Goal: Book appointment/travel/reservation

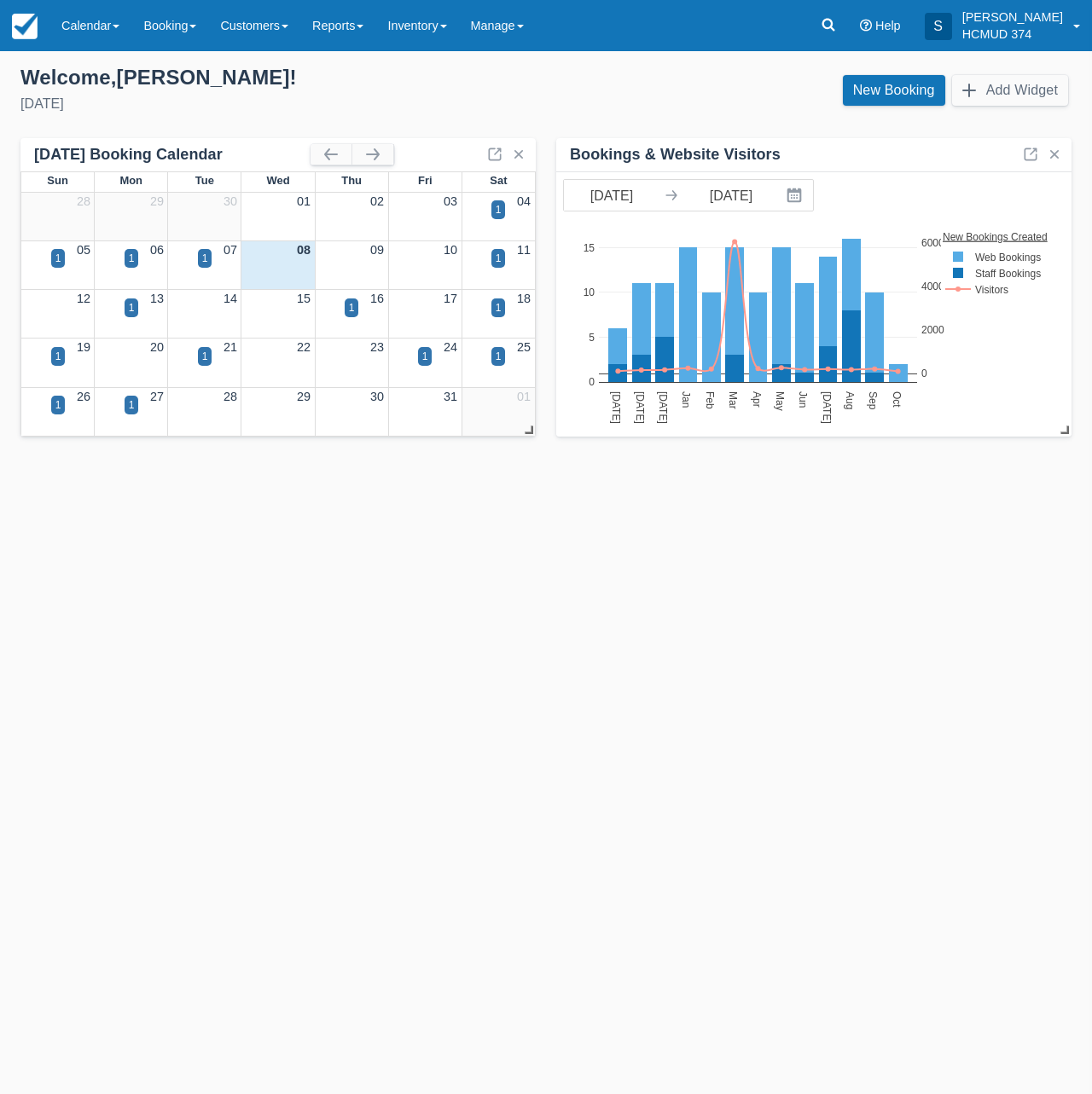
drag, startPoint x: 442, startPoint y: 670, endPoint x: 434, endPoint y: 597, distance: 73.4
click at [442, 669] on div "Templates help to speed up your product set-up, so you can start taking booking…" at bounding box center [546, 572] width 1092 height 1043
click at [352, 312] on div "1" at bounding box center [352, 308] width 6 height 15
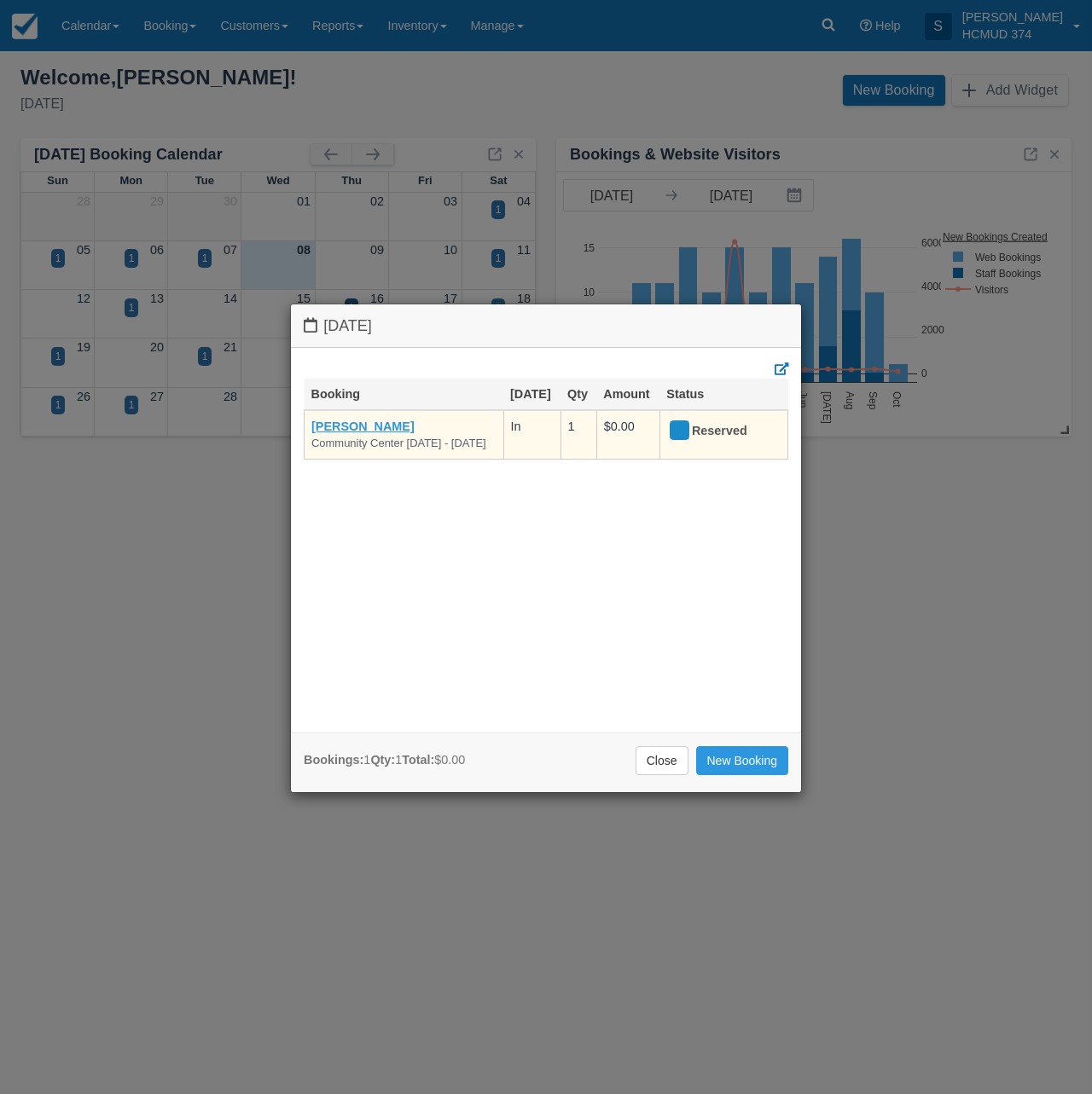
click at [371, 420] on link "Gabriela M Leal" at bounding box center [363, 427] width 104 height 13
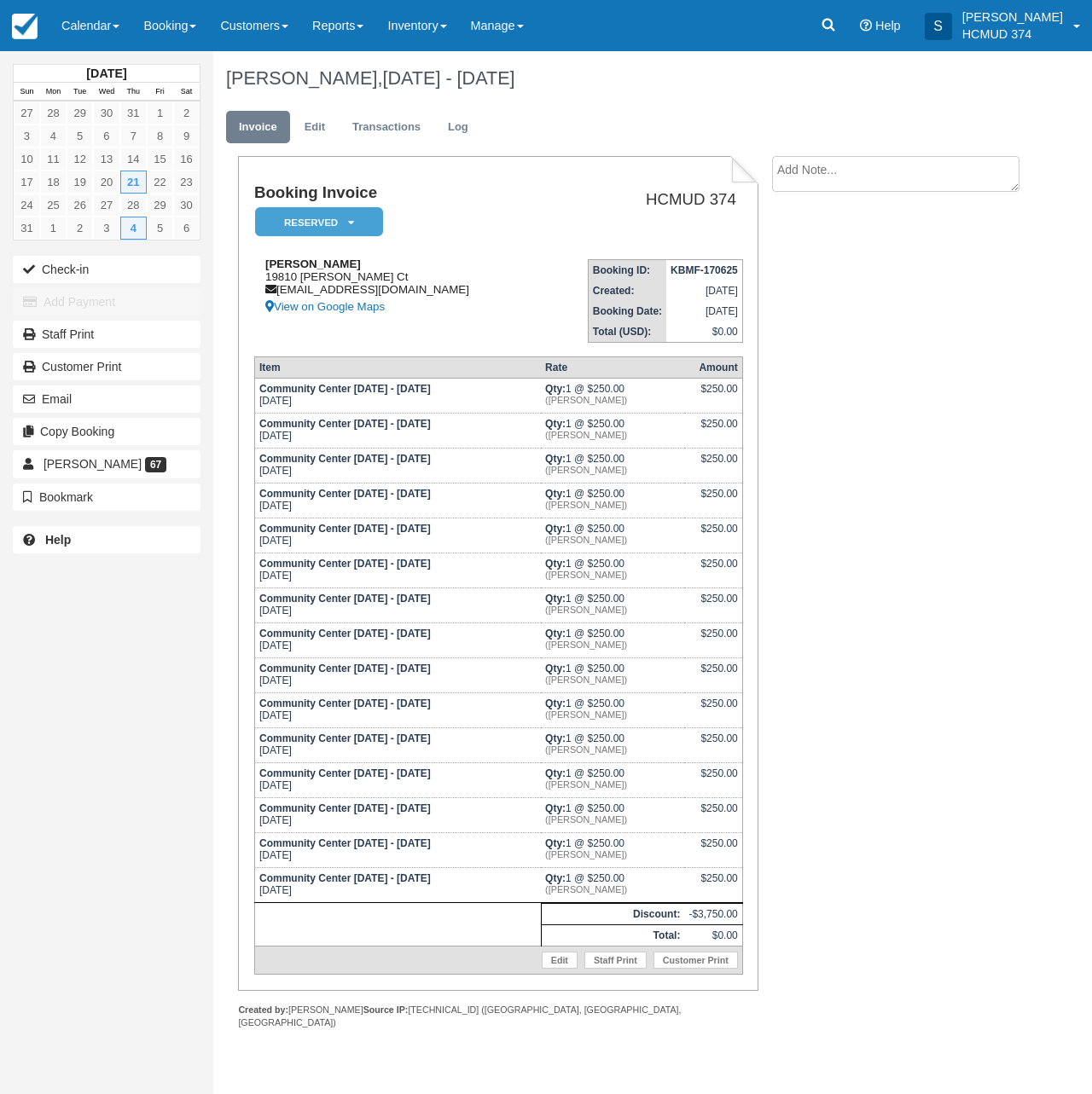
drag, startPoint x: 974, startPoint y: 481, endPoint x: 453, endPoint y: 299, distance: 551.9
click at [972, 481] on div "Booking Invoice Reserved   Pending Deposit Paid Waiting Cancelled Void HCMUD 37…" at bounding box center [622, 611] width 819 height 910
drag, startPoint x: 321, startPoint y: 132, endPoint x: 326, endPoint y: 140, distance: 9.4
click at [321, 132] on link "Edit" at bounding box center [314, 128] width 46 height 34
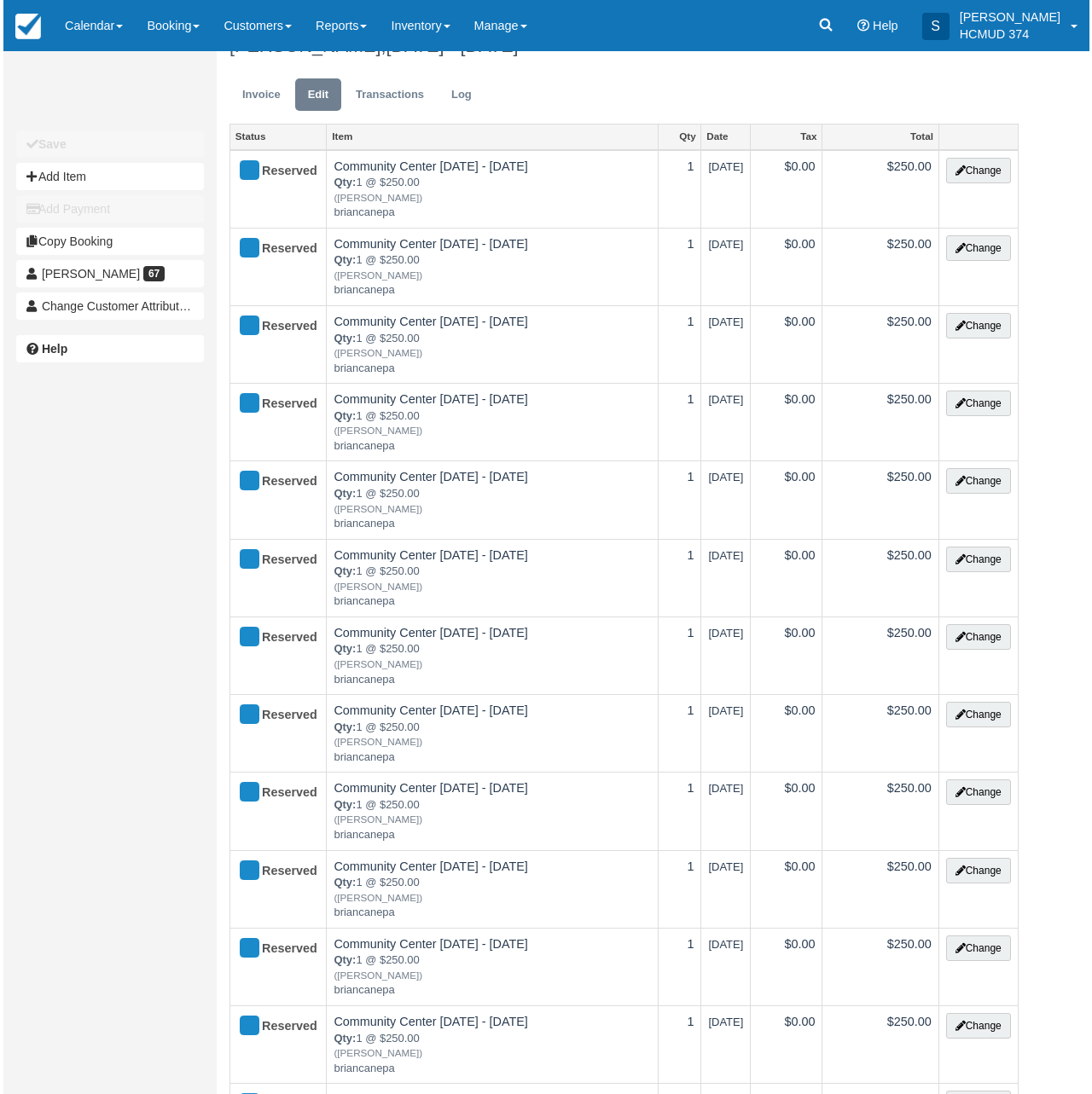
scroll to position [38, 0]
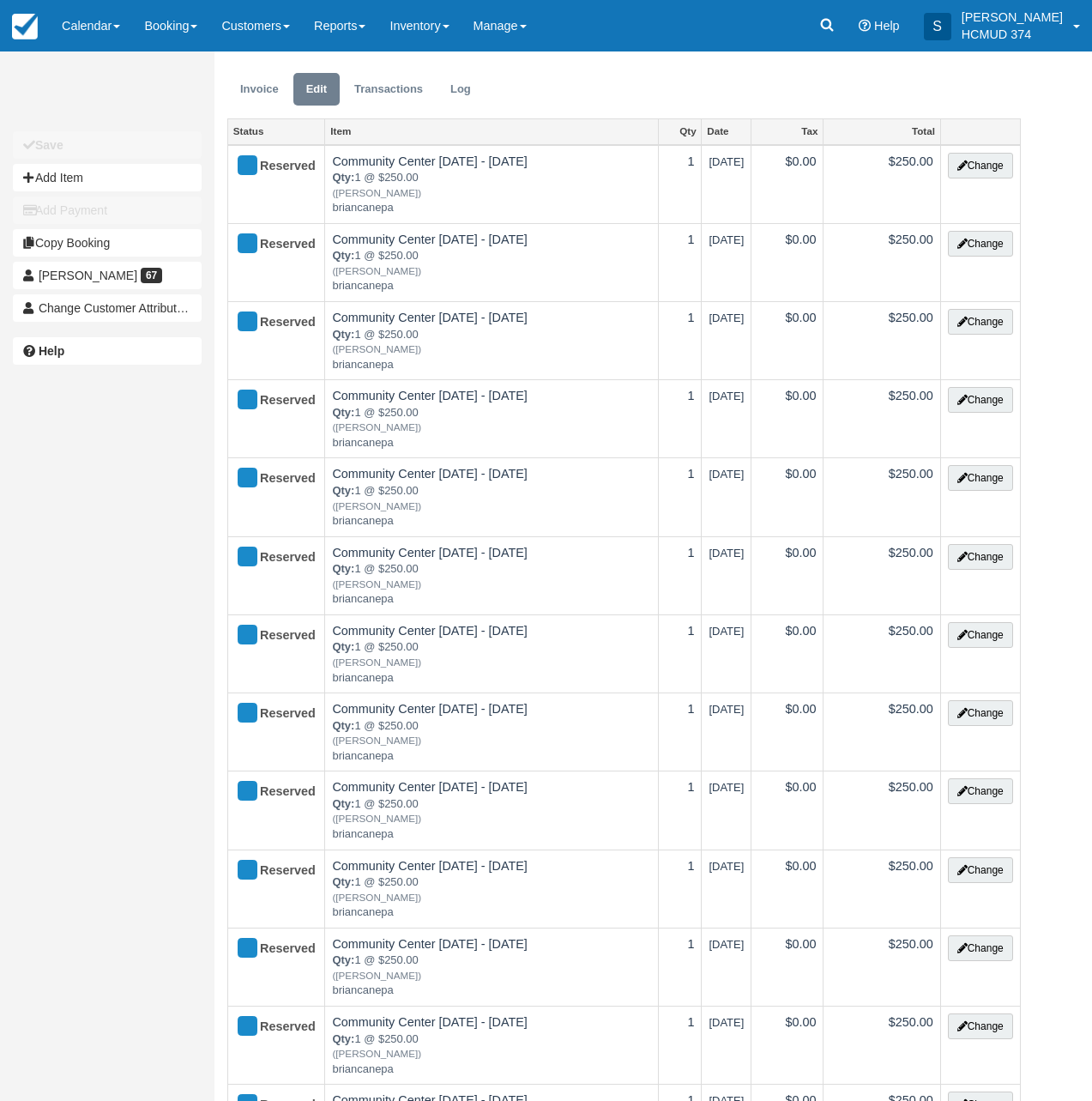
click at [92, 175] on button "Add Item" at bounding box center [107, 178] width 189 height 27
type input "0.00"
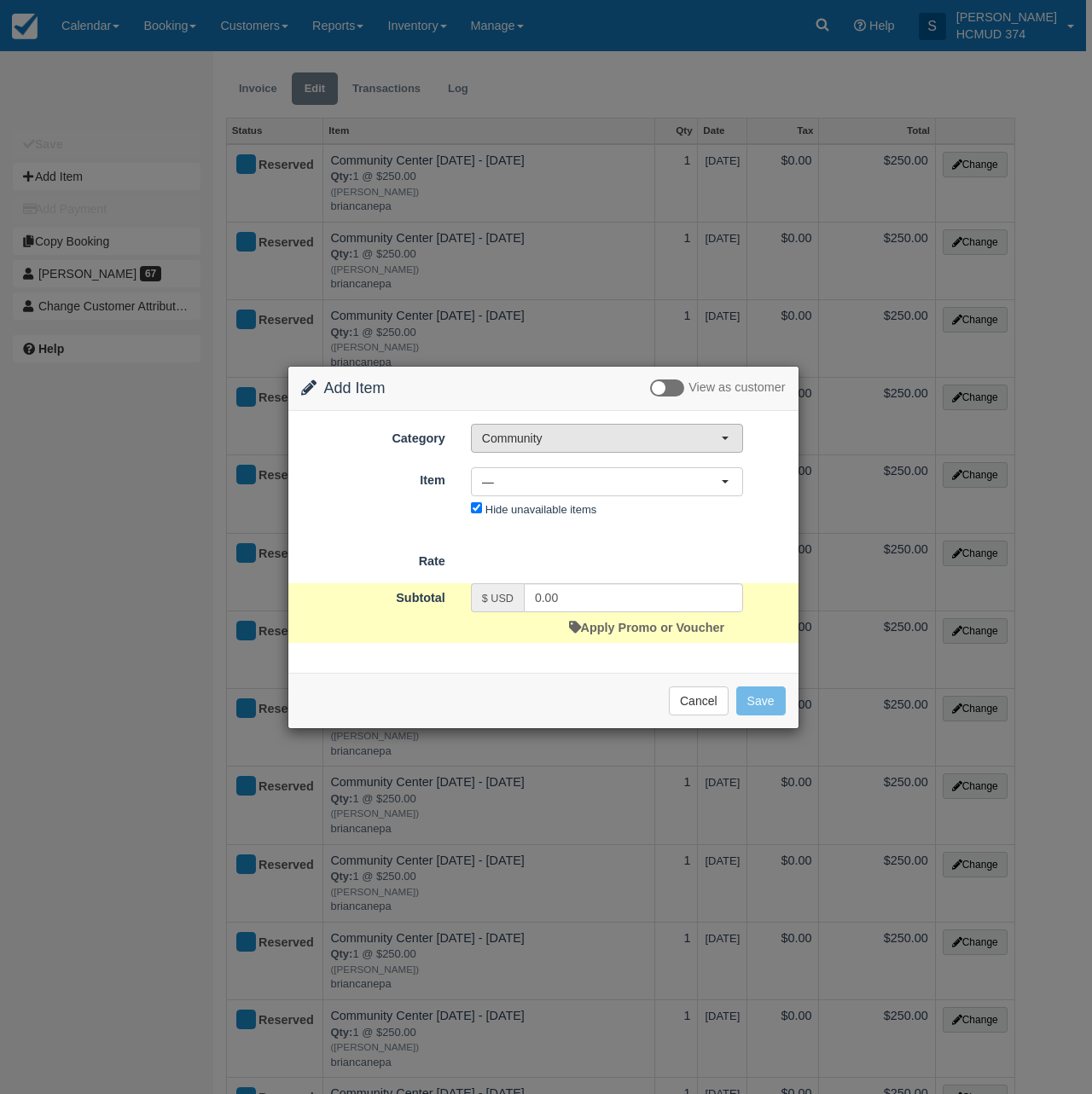
click at [560, 436] on span "Community" at bounding box center [601, 438] width 239 height 17
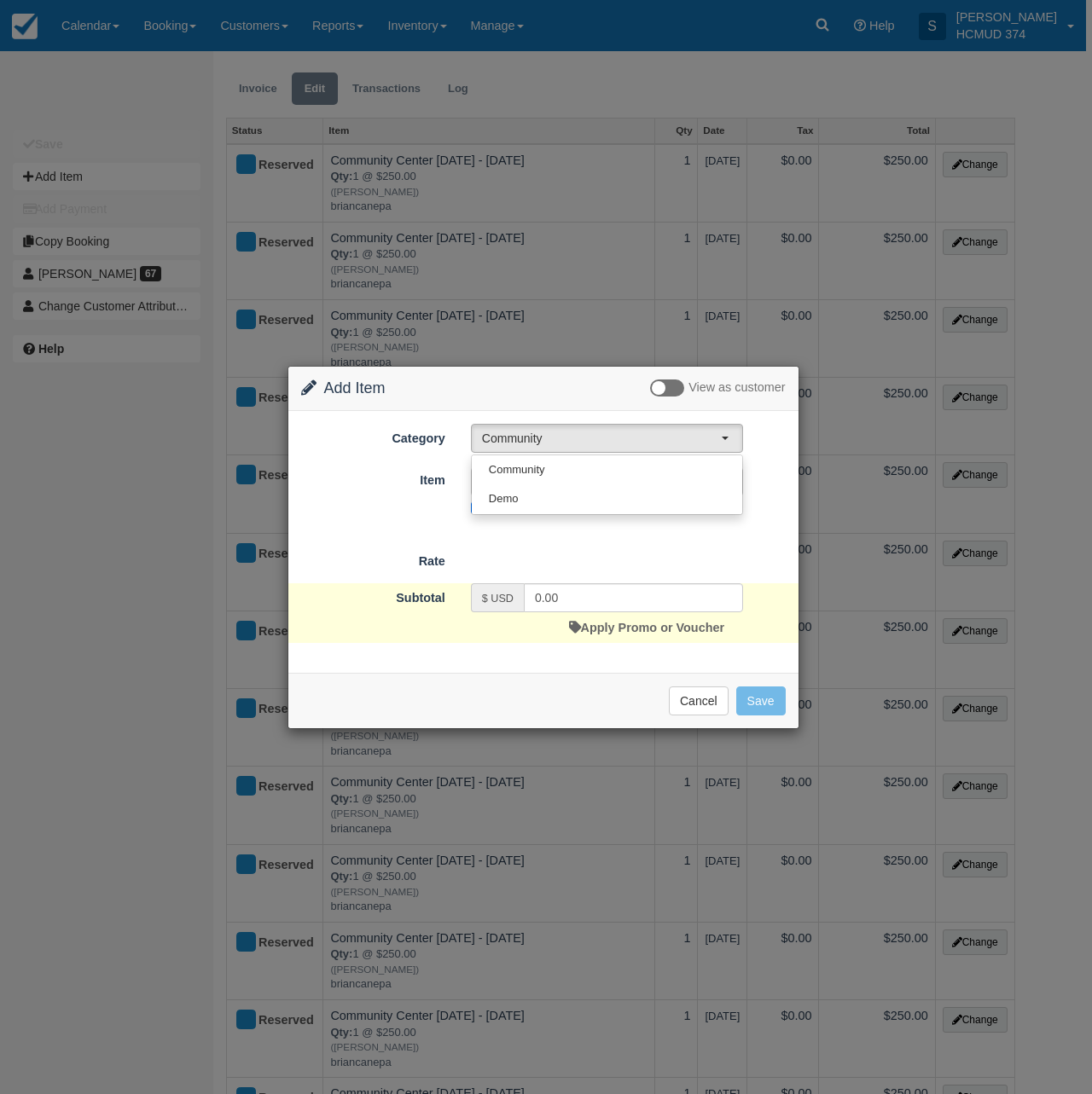
click at [367, 461] on div "Category Community Community Demo Community Demo Item Nothing selected — — — Co…" at bounding box center [543, 473] width 484 height 98
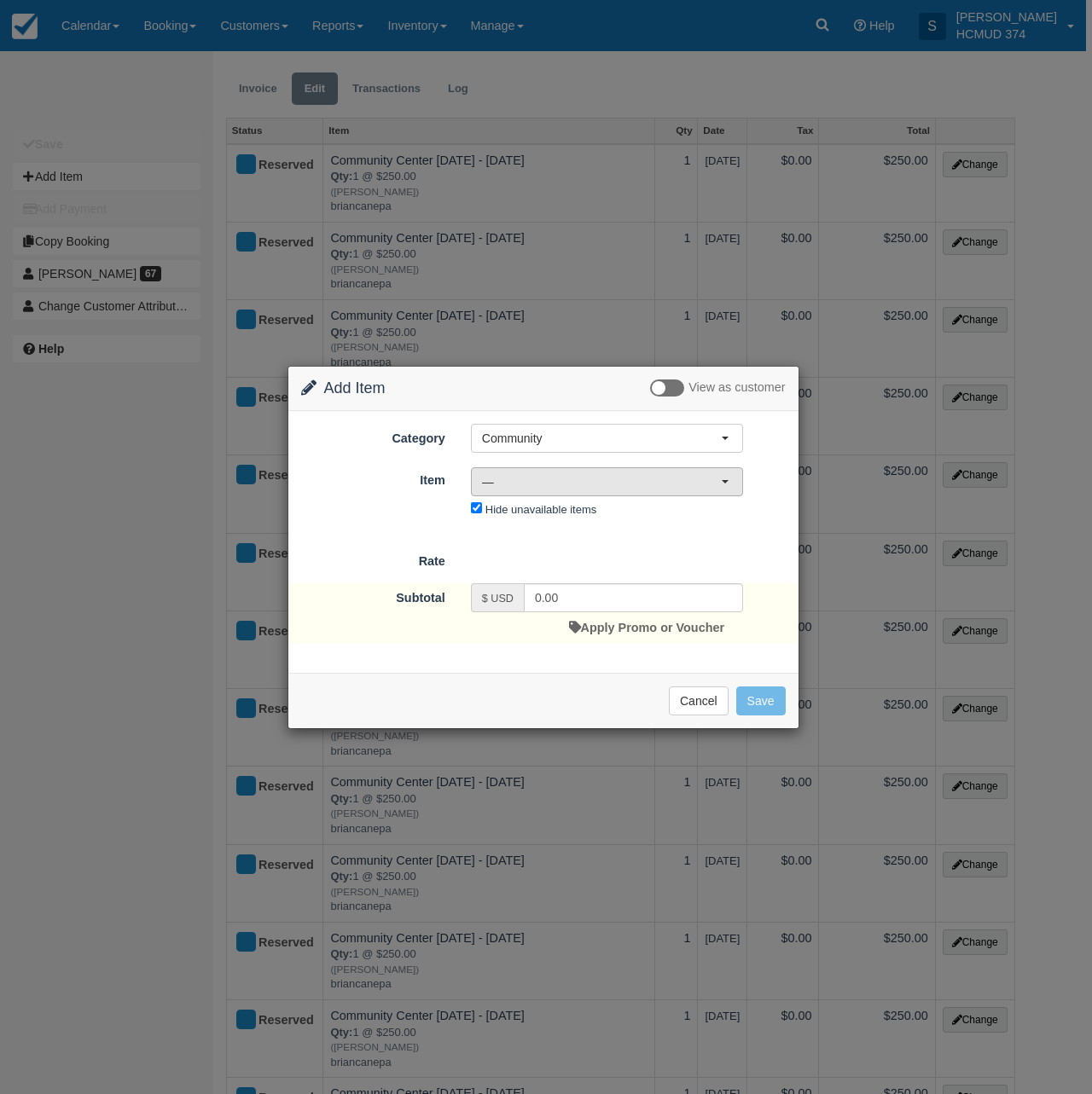
click at [533, 478] on span "—" at bounding box center [601, 482] width 239 height 17
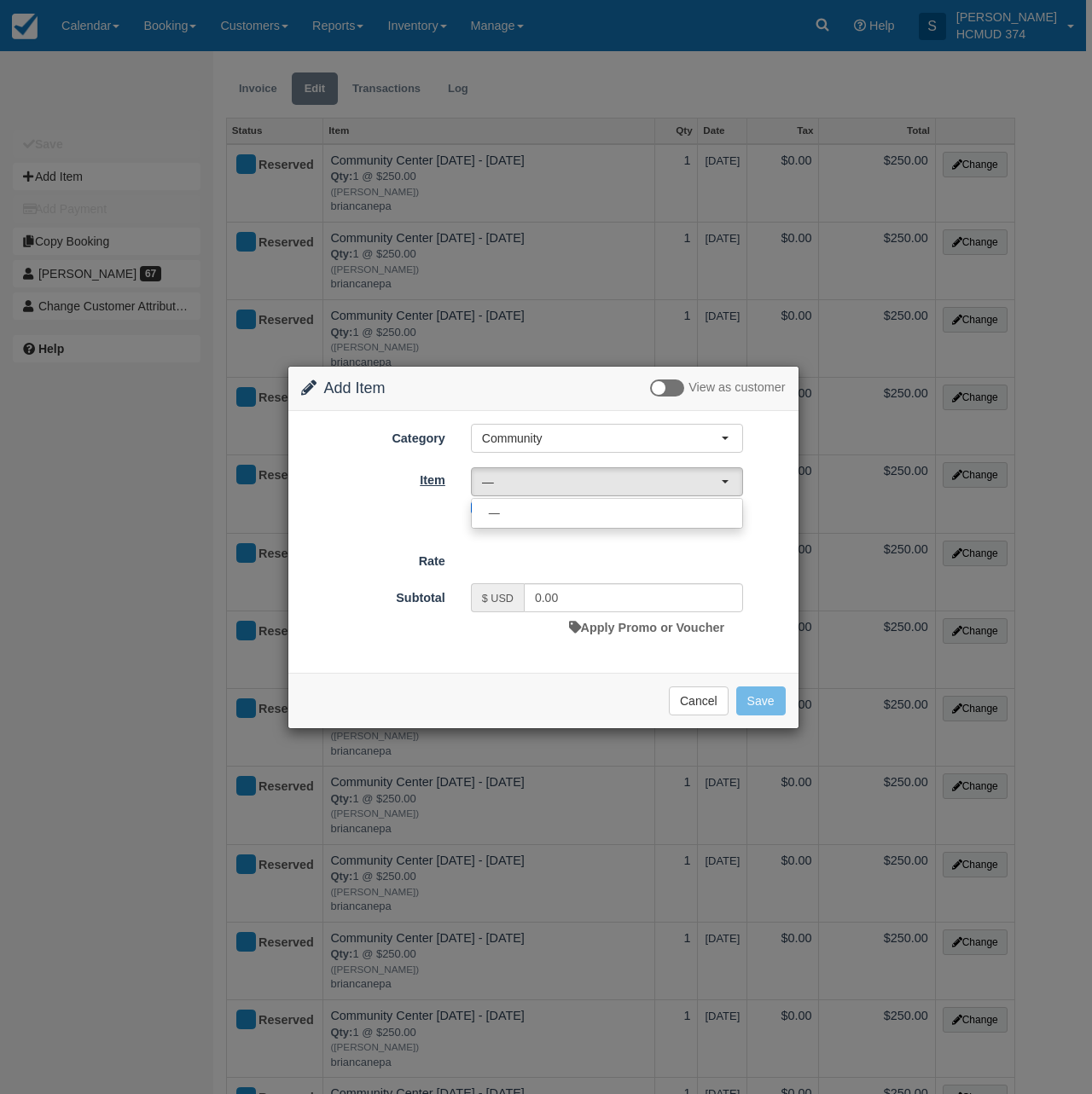
click at [334, 485] on label "Item" at bounding box center [373, 477] width 170 height 24
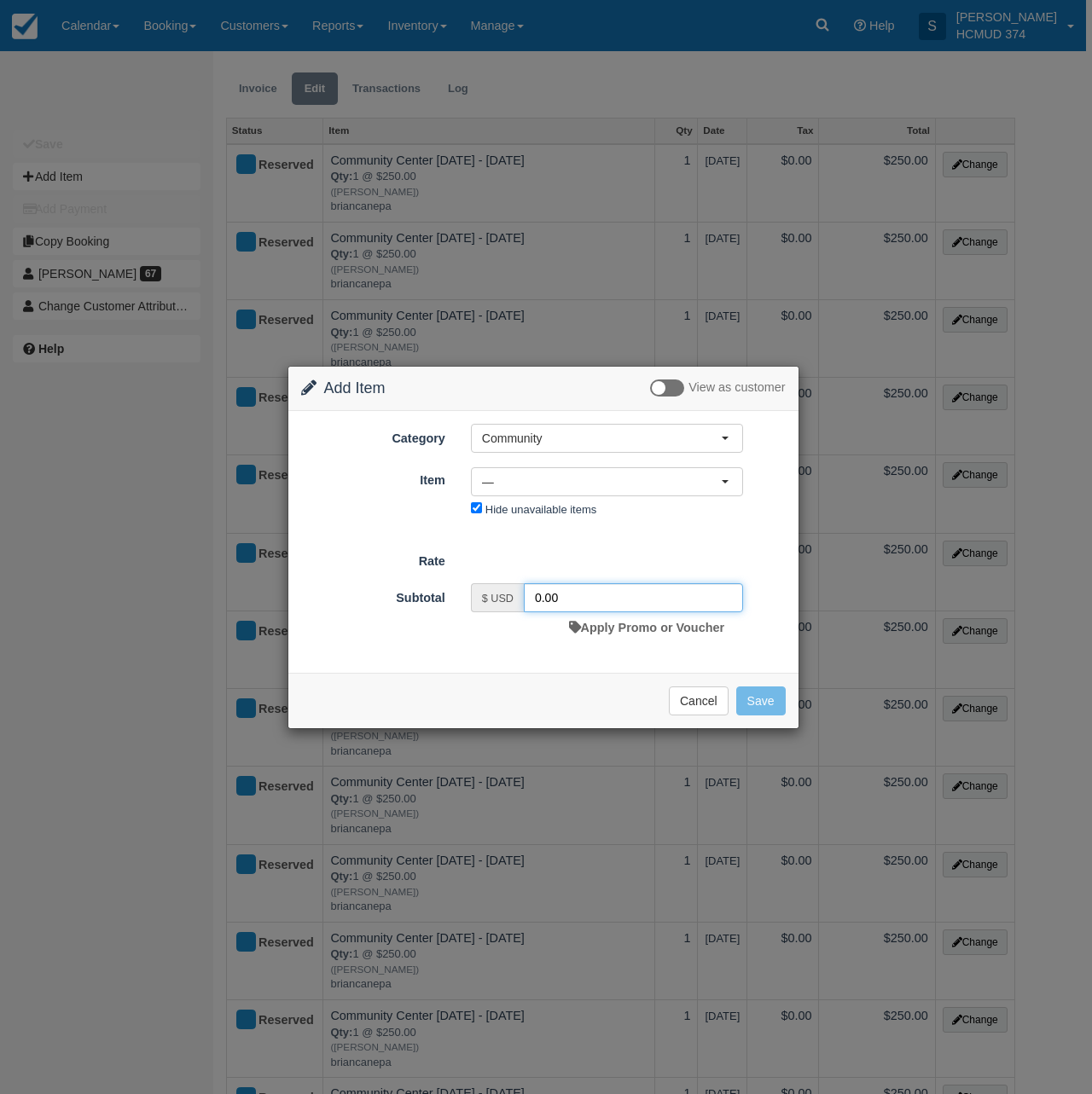
click at [566, 592] on input "0.00" at bounding box center [633, 597] width 220 height 29
click at [647, 545] on form "Category Community Community Demo Community Demo Item Nothing selected — — — Co…" at bounding box center [543, 533] width 484 height 220
click at [543, 452] on button "Community" at bounding box center [607, 438] width 272 height 29
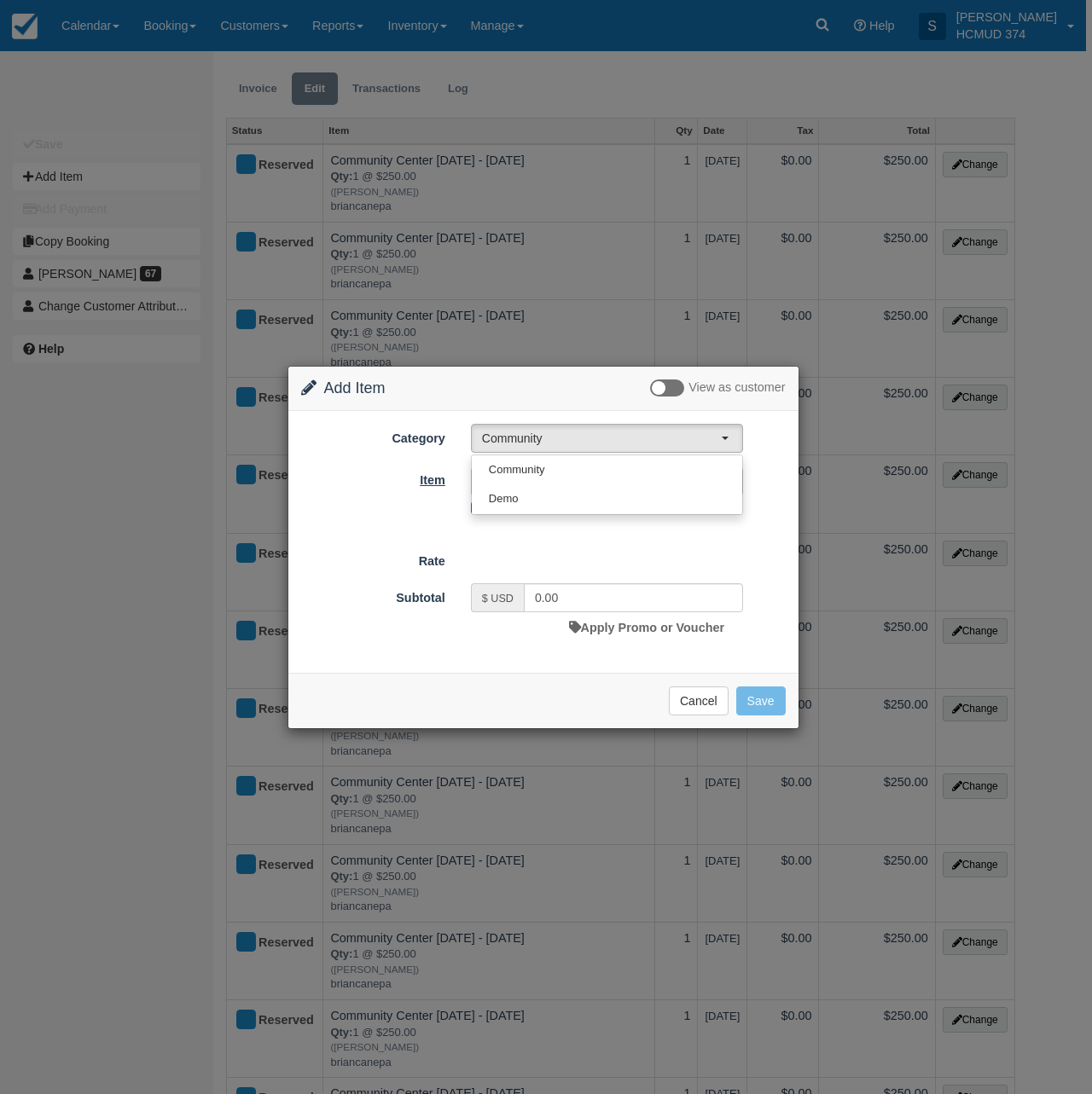
drag, startPoint x: 336, startPoint y: 472, endPoint x: 421, endPoint y: 475, distance: 85.1
click at [336, 472] on label "Item" at bounding box center [373, 477] width 170 height 24
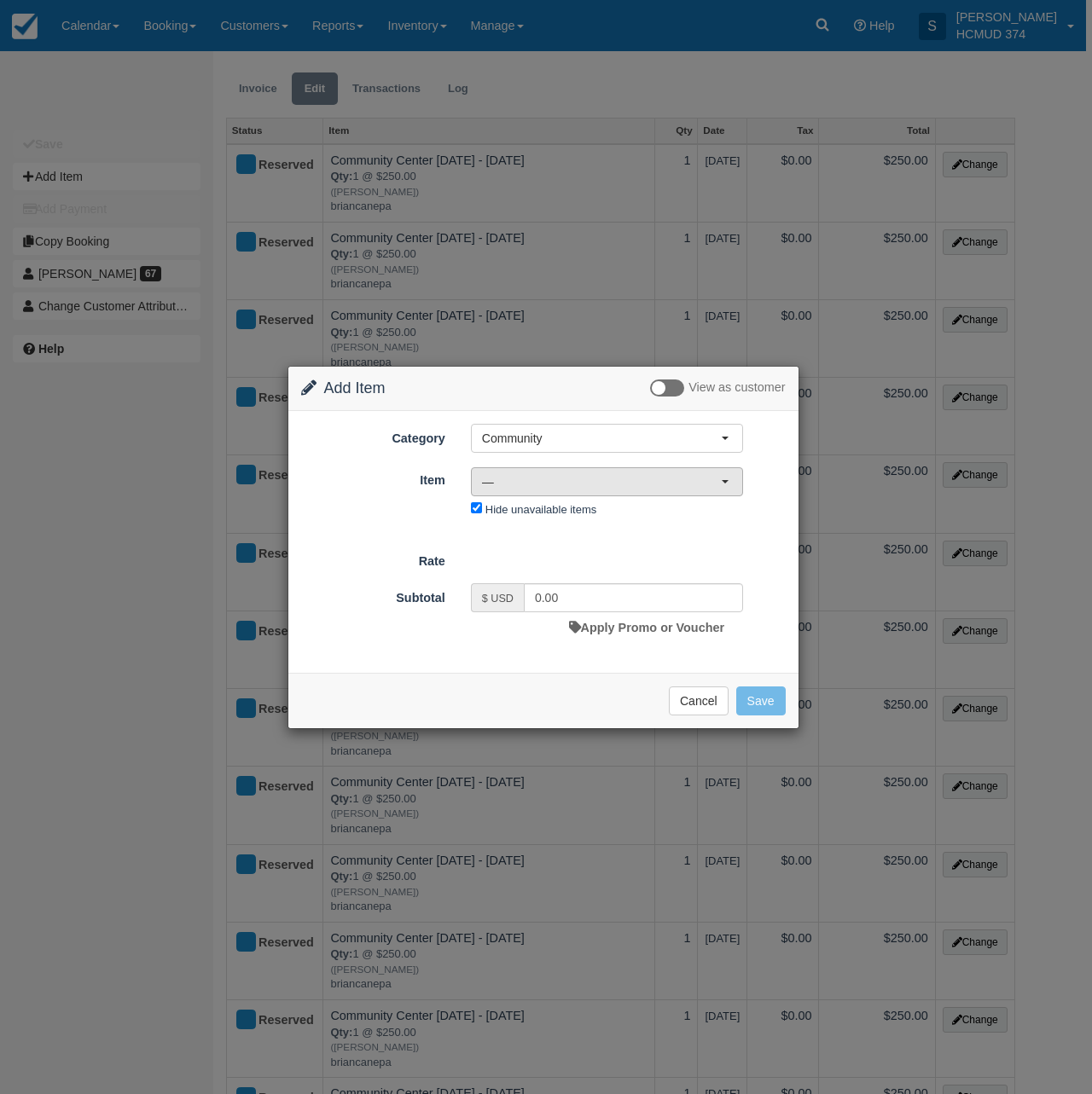
drag, startPoint x: 543, startPoint y: 472, endPoint x: 542, endPoint y: 491, distance: 19.0
click at [543, 472] on button "—" at bounding box center [607, 481] width 272 height 29
click at [538, 521] on link "—" at bounding box center [607, 513] width 270 height 30
select select "0"
drag, startPoint x: 336, startPoint y: 501, endPoint x: 462, endPoint y: 534, distance: 130.2
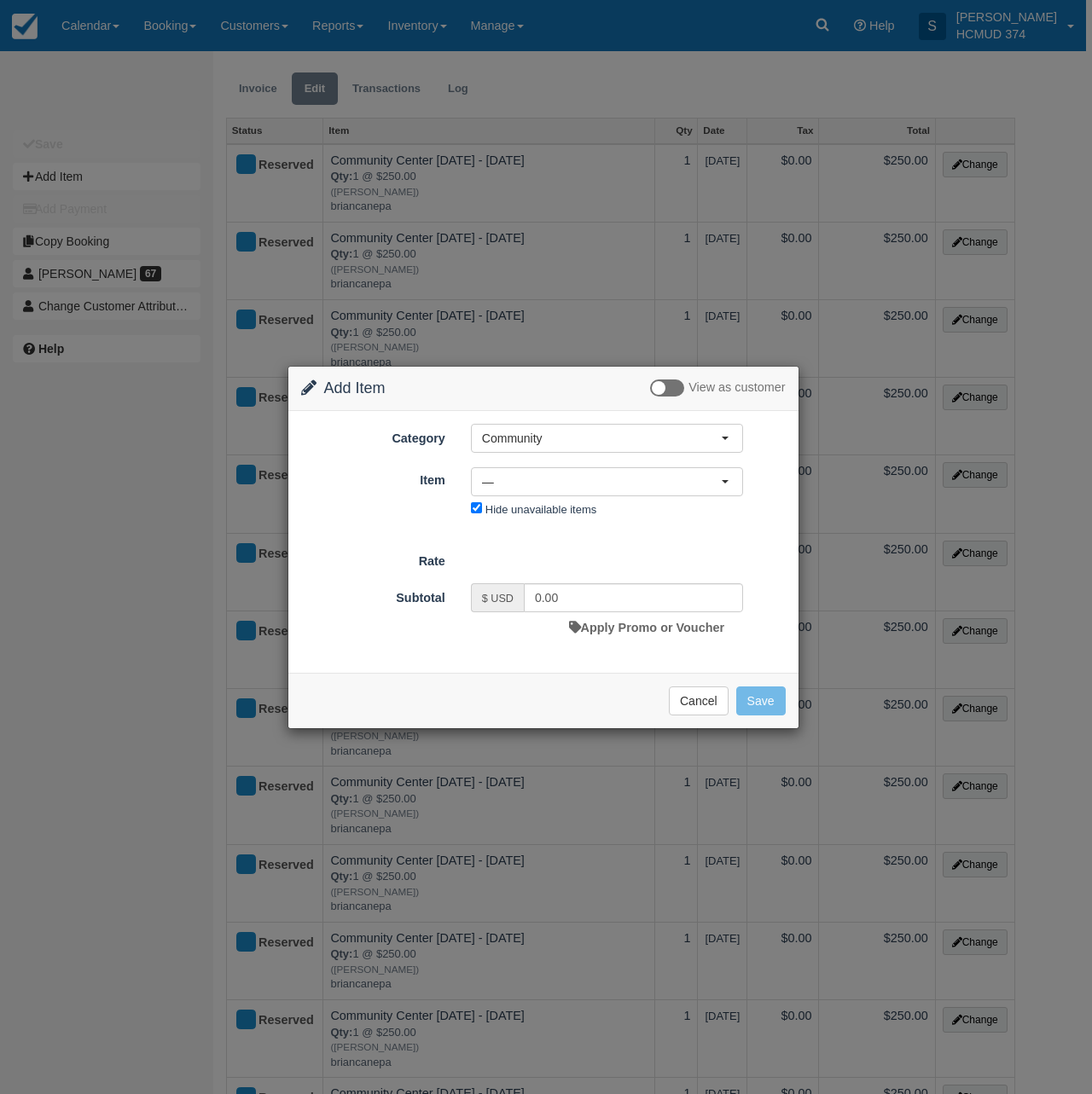
click at [339, 502] on div "Item Nothing selected — — — Community Center Friday - Sunday Community Center M…" at bounding box center [544, 494] width 510 height 57
click at [674, 691] on button "Cancel" at bounding box center [698, 701] width 59 height 29
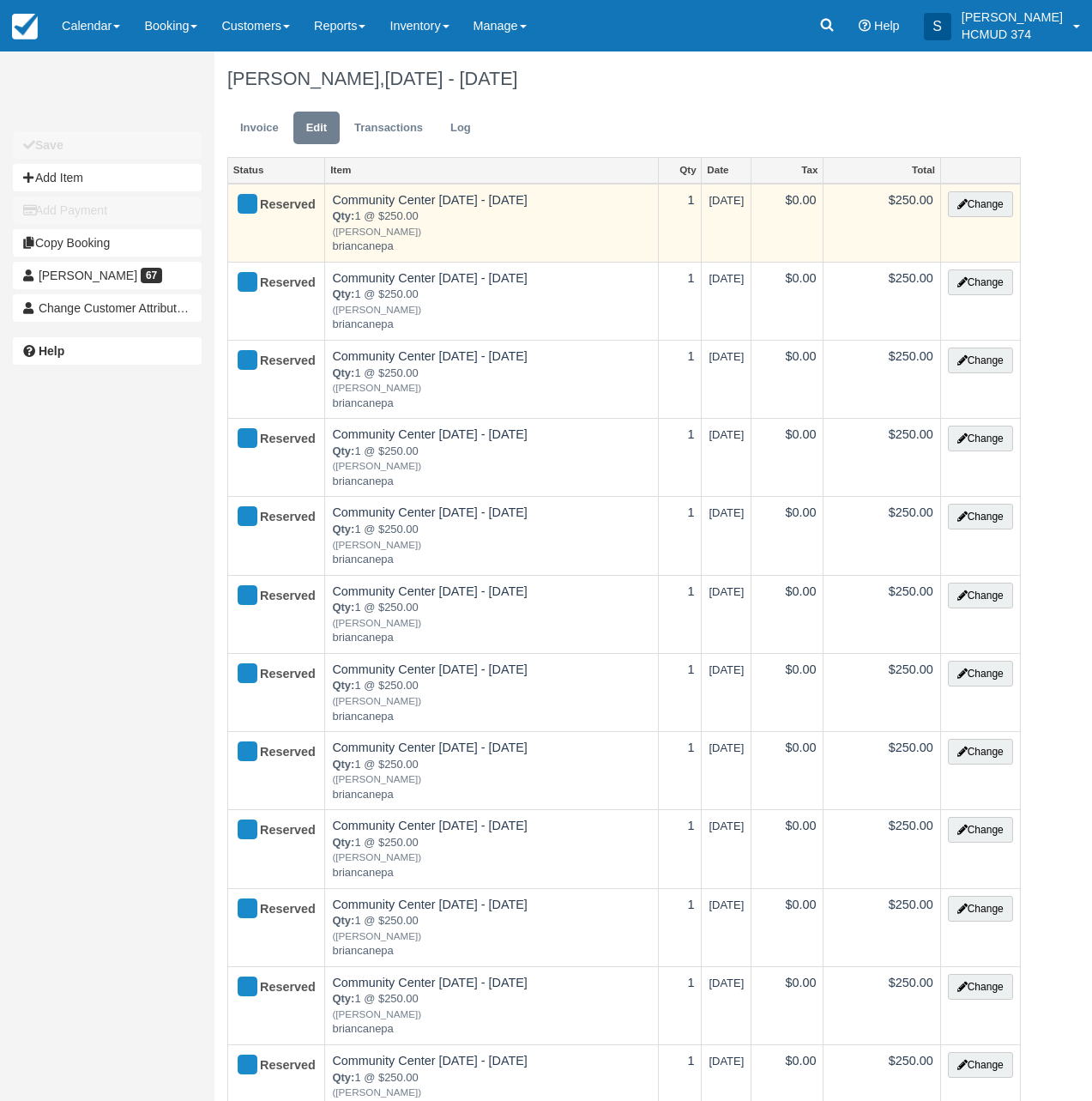
scroll to position [0, 0]
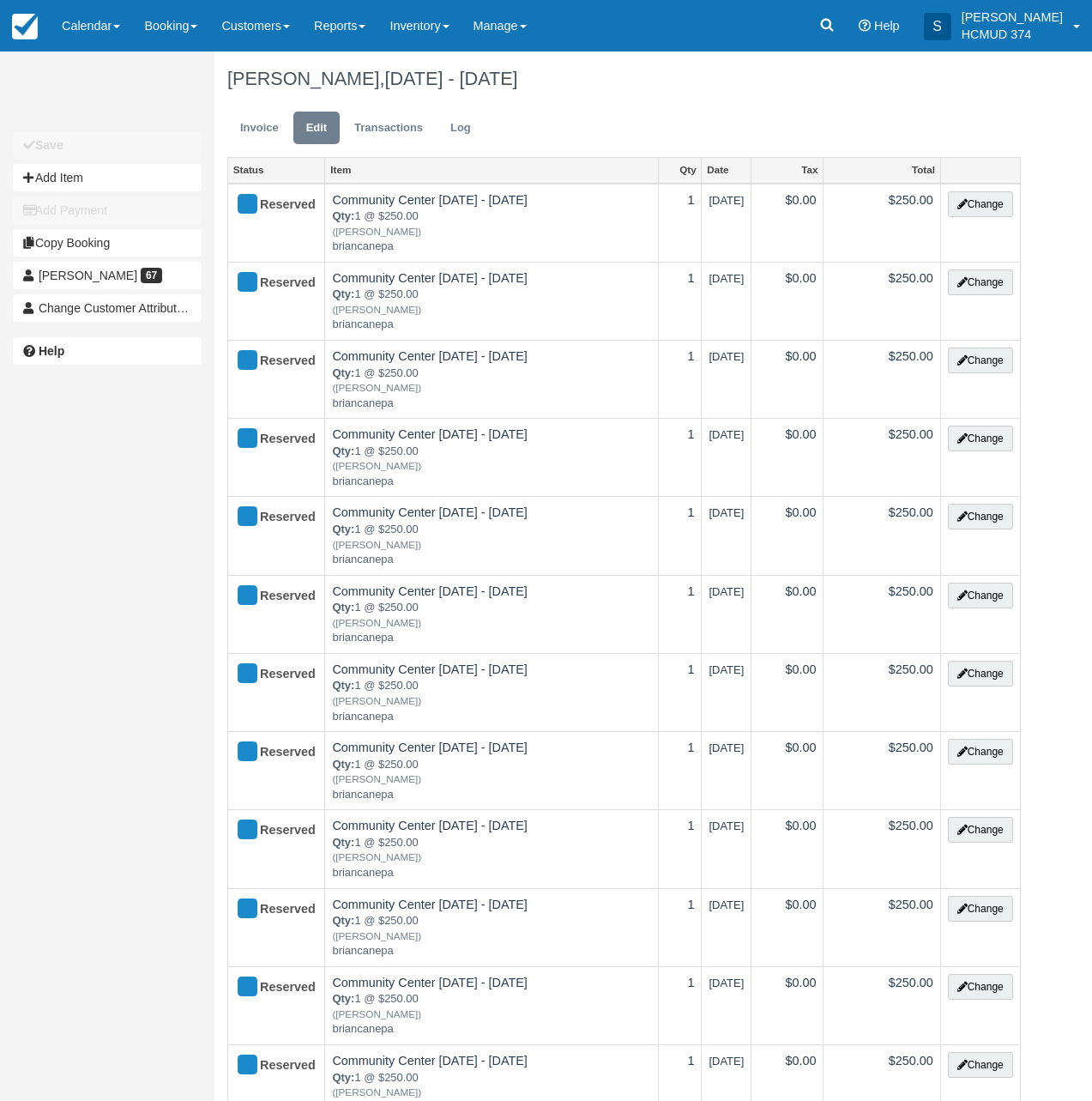
drag, startPoint x: 33, startPoint y: 37, endPoint x: 41, endPoint y: 51, distance: 16.1
click at [33, 37] on img at bounding box center [24, 26] width 26 height 26
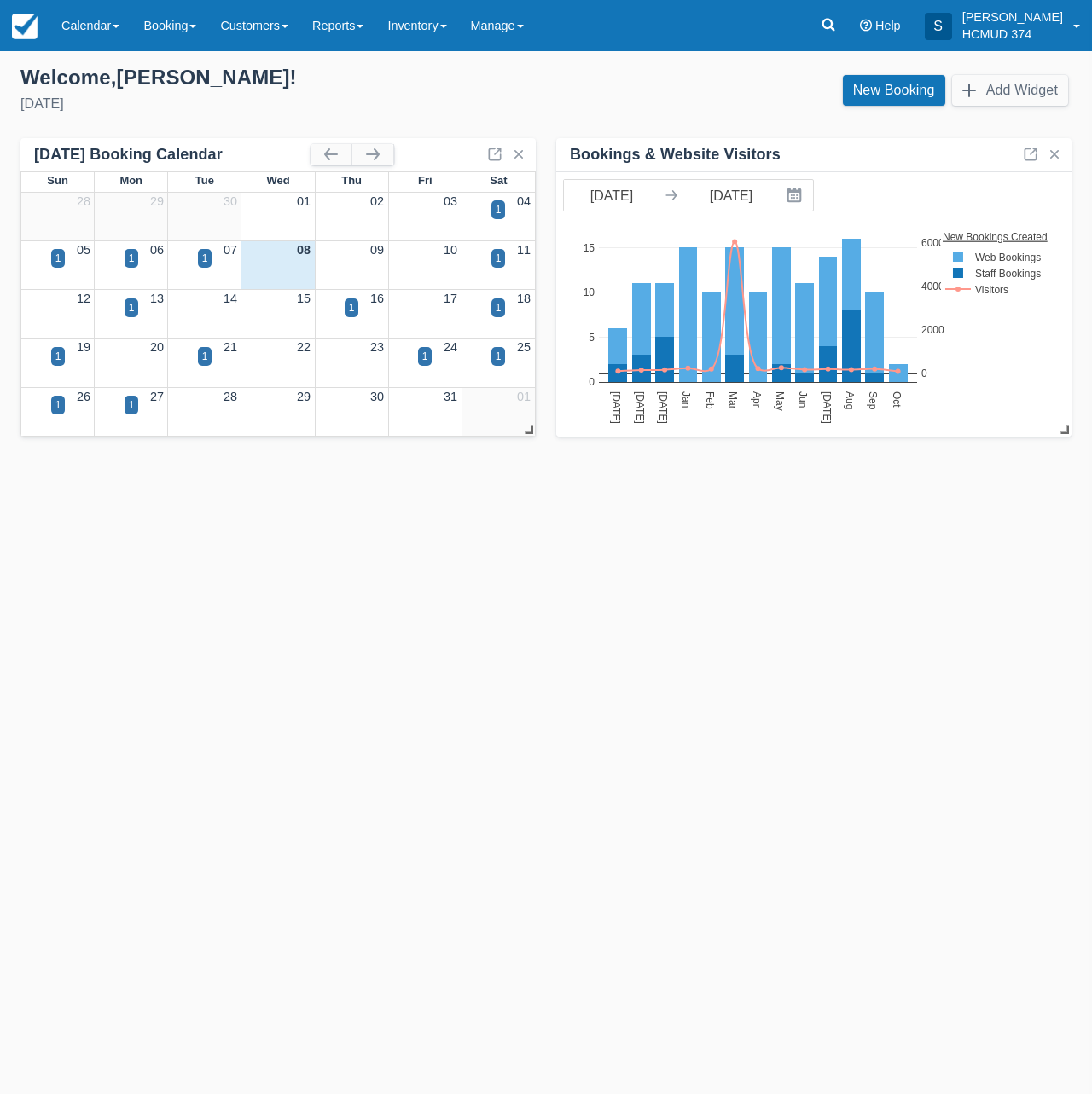
drag, startPoint x: 895, startPoint y: 82, endPoint x: 895, endPoint y: 65, distance: 17.0
click at [895, 82] on link "New Booking" at bounding box center [894, 90] width 103 height 31
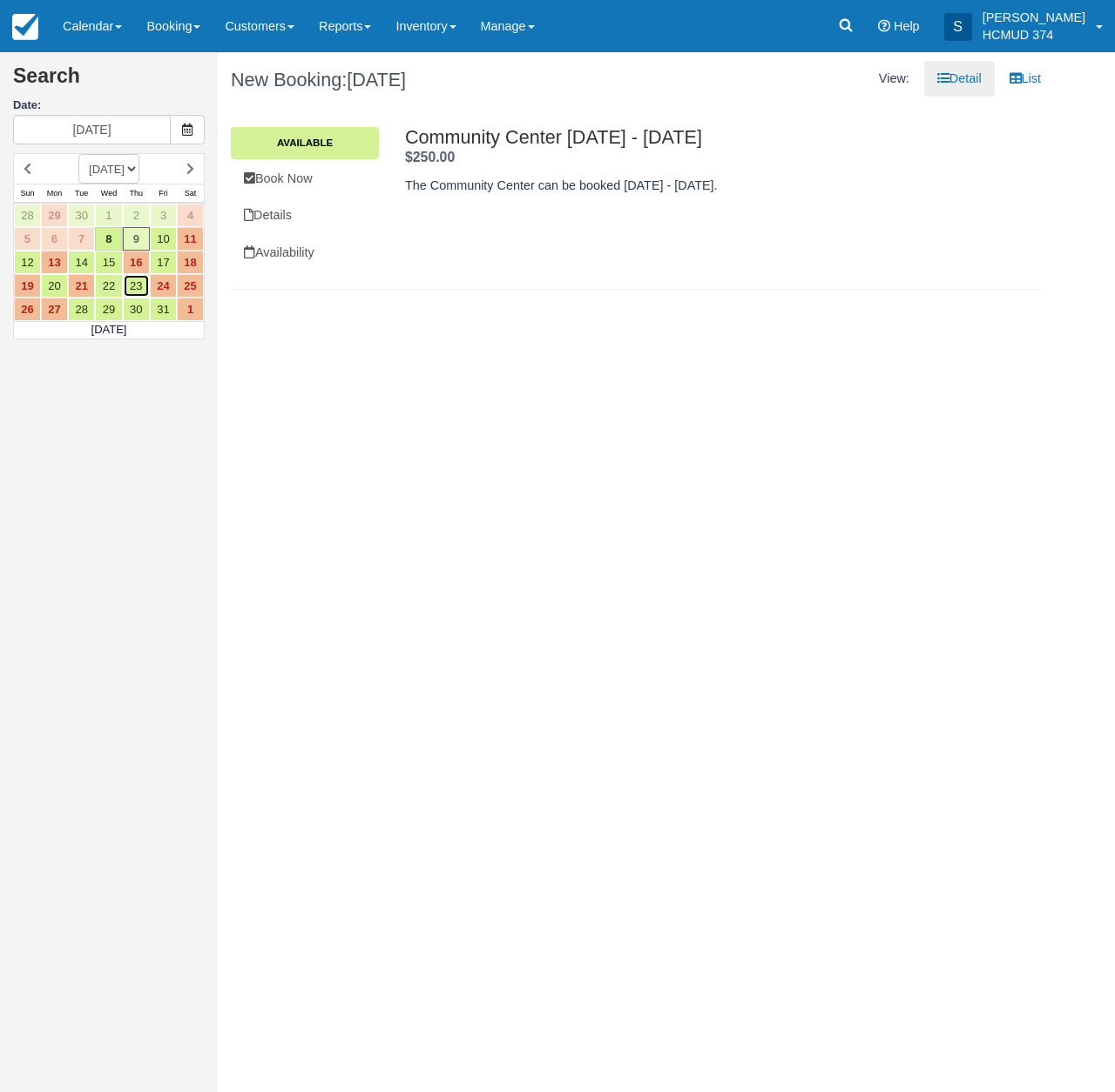
drag, startPoint x: 132, startPoint y: 280, endPoint x: 116, endPoint y: 337, distance: 59.2
click at [132, 280] on link "23" at bounding box center [136, 286] width 27 height 23
type input "[DATE]"
drag, startPoint x: 303, startPoint y: 181, endPoint x: 311, endPoint y: 206, distance: 26.2
click at [303, 181] on link "Book Now" at bounding box center [304, 179] width 148 height 35
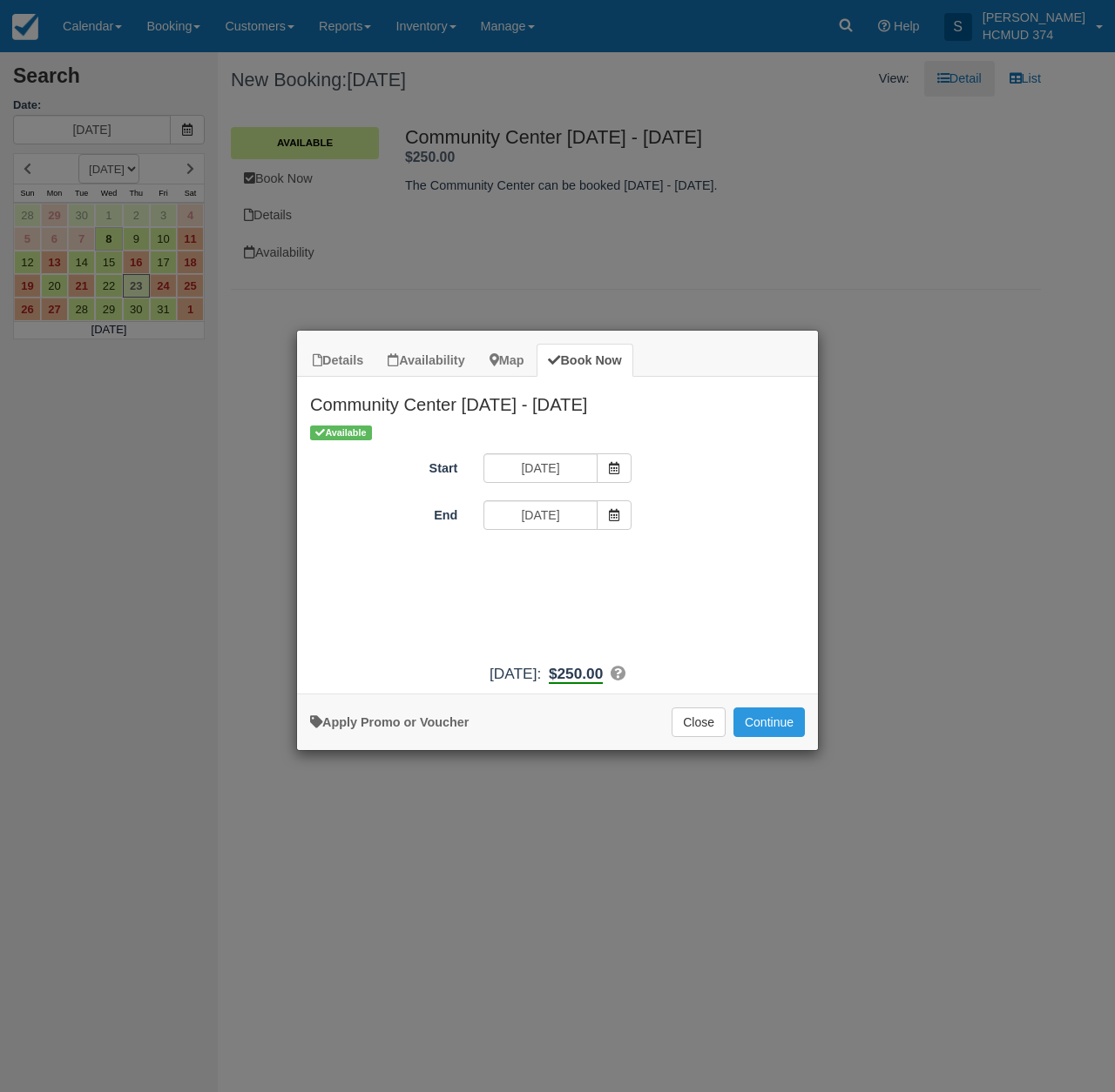
click at [434, 729] on link "Apply Promo or Voucher" at bounding box center [390, 722] width 159 height 14
type input "n"
type input "briancanepa"
drag, startPoint x: 654, startPoint y: 559, endPoint x: 661, endPoint y: 571, distance: 13.9
click at [656, 559] on button "Apply" at bounding box center [669, 563] width 43 height 23
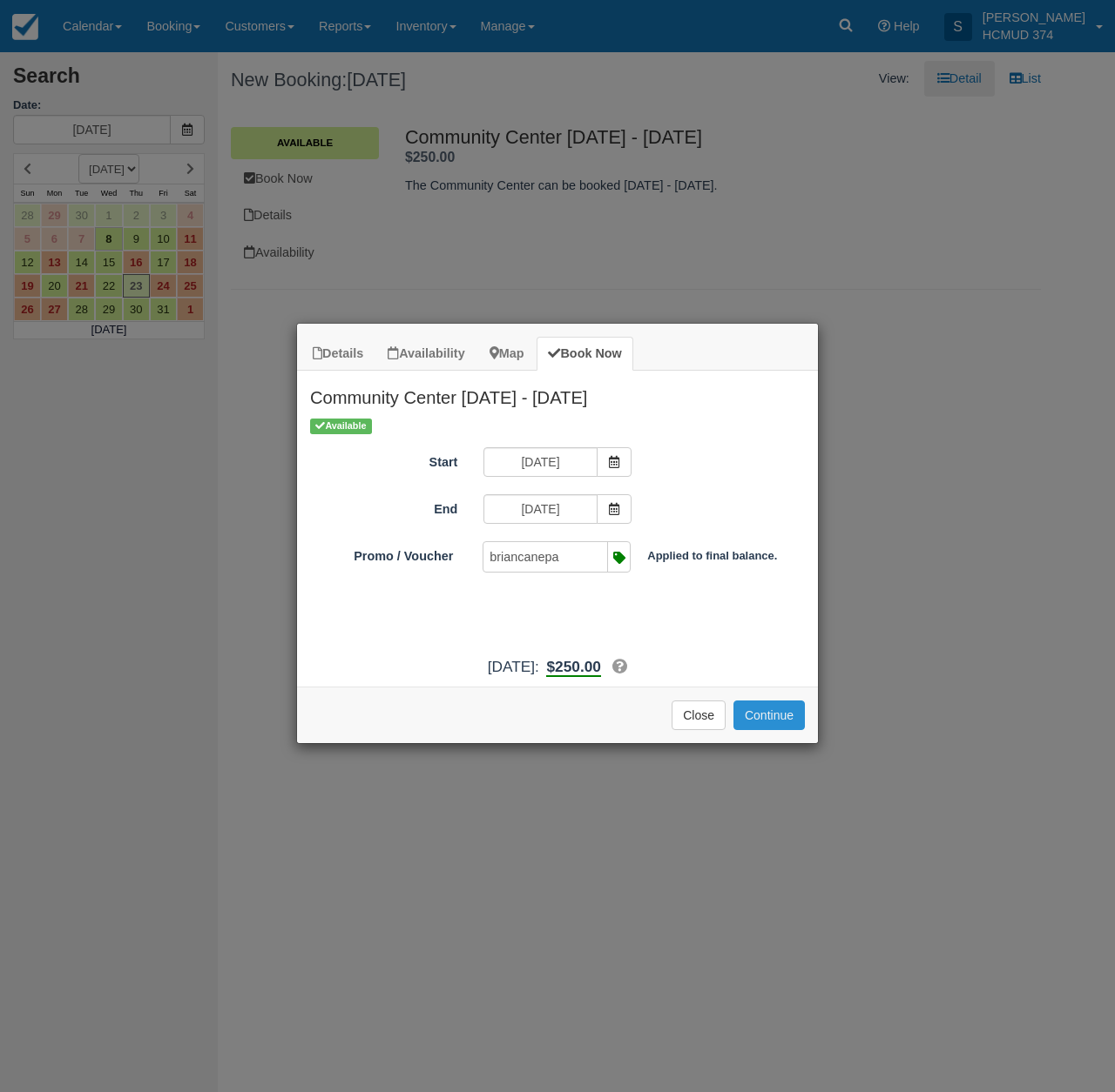
click at [751, 730] on button "Continue" at bounding box center [768, 715] width 71 height 29
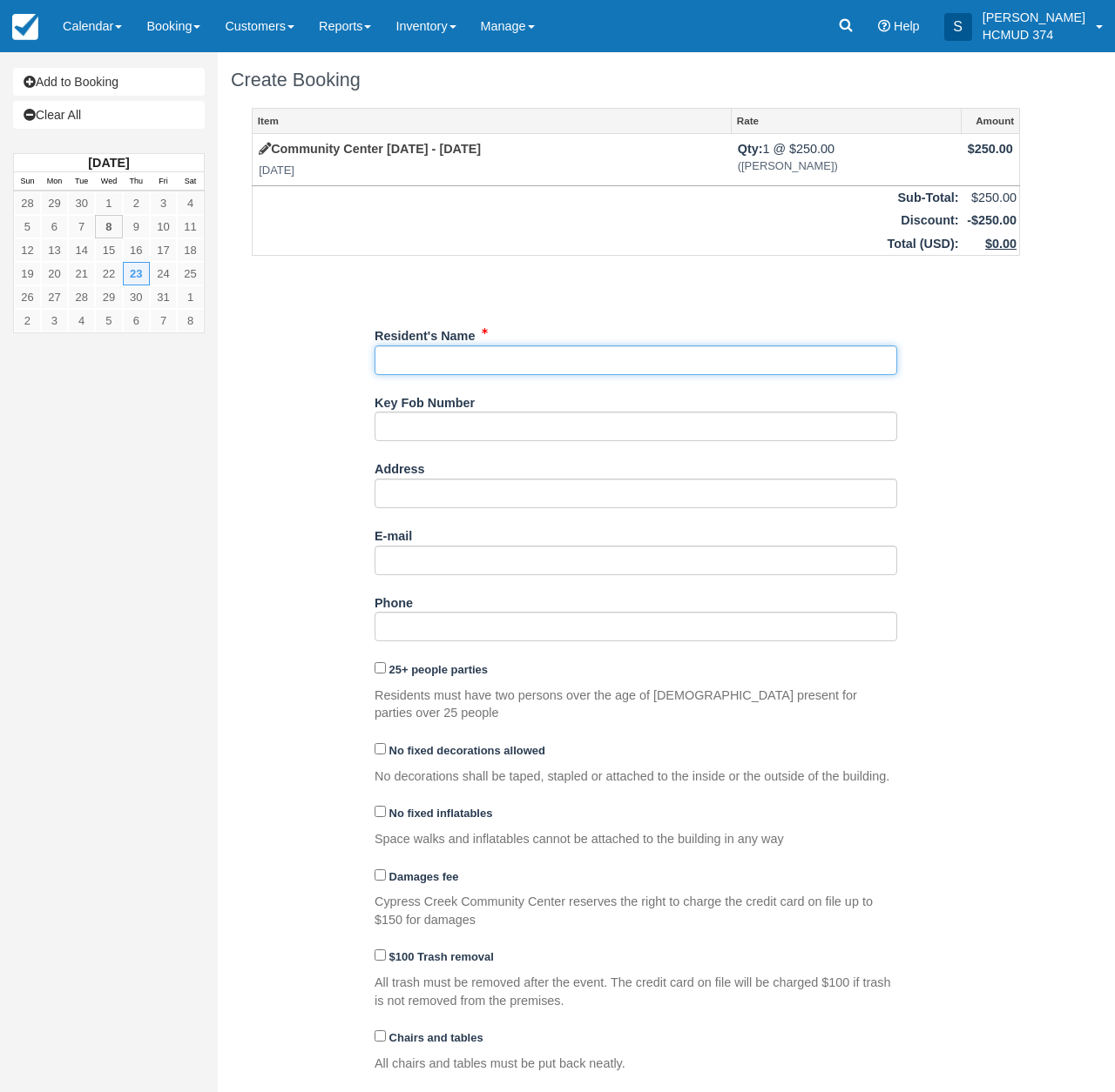
click at [455, 357] on input "Resident's Name" at bounding box center [636, 360] width 523 height 29
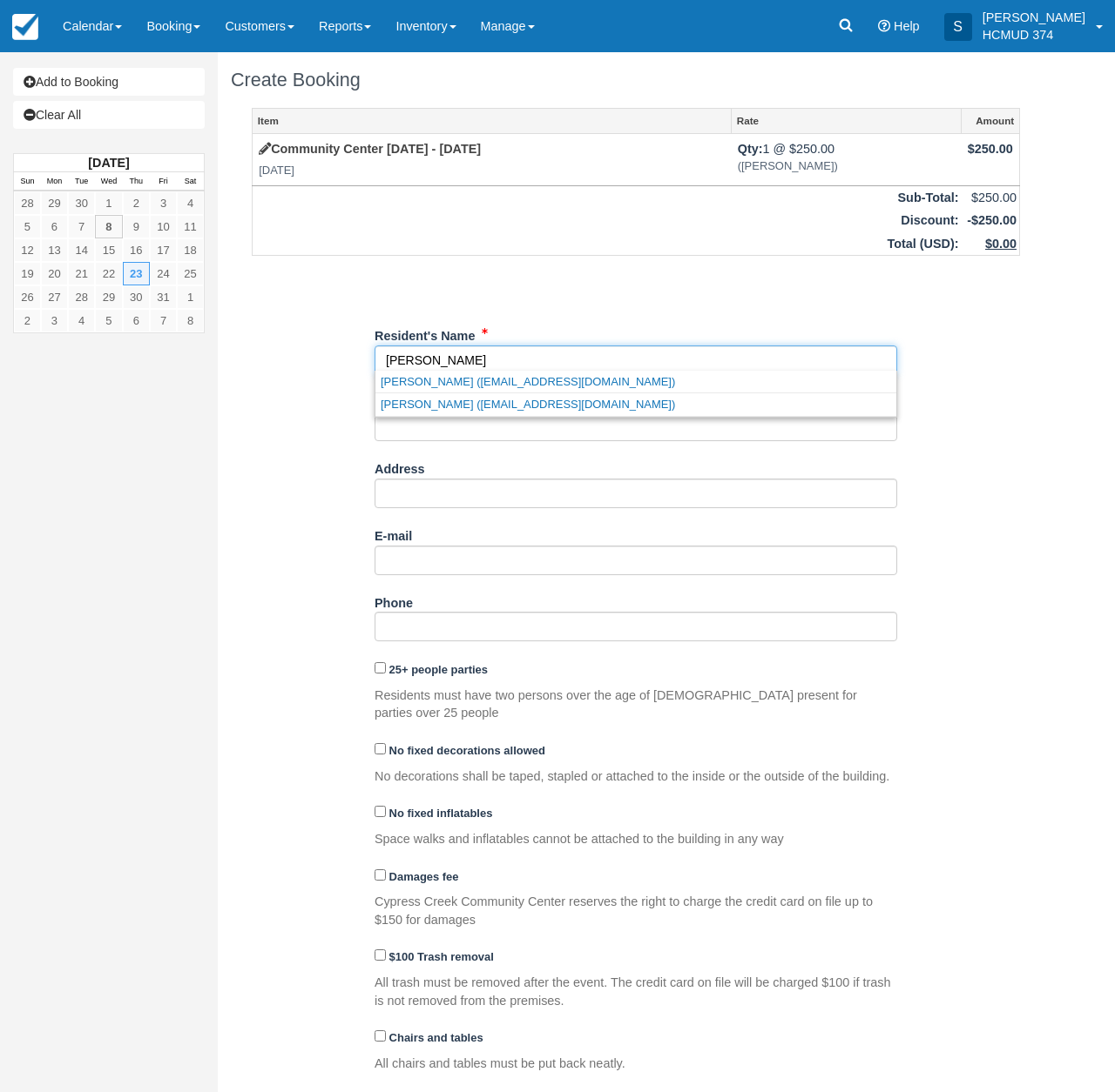
click at [478, 399] on link "Gabriela M Leal (gabrielamleal@hotmail.com)" at bounding box center [635, 404] width 521 height 22
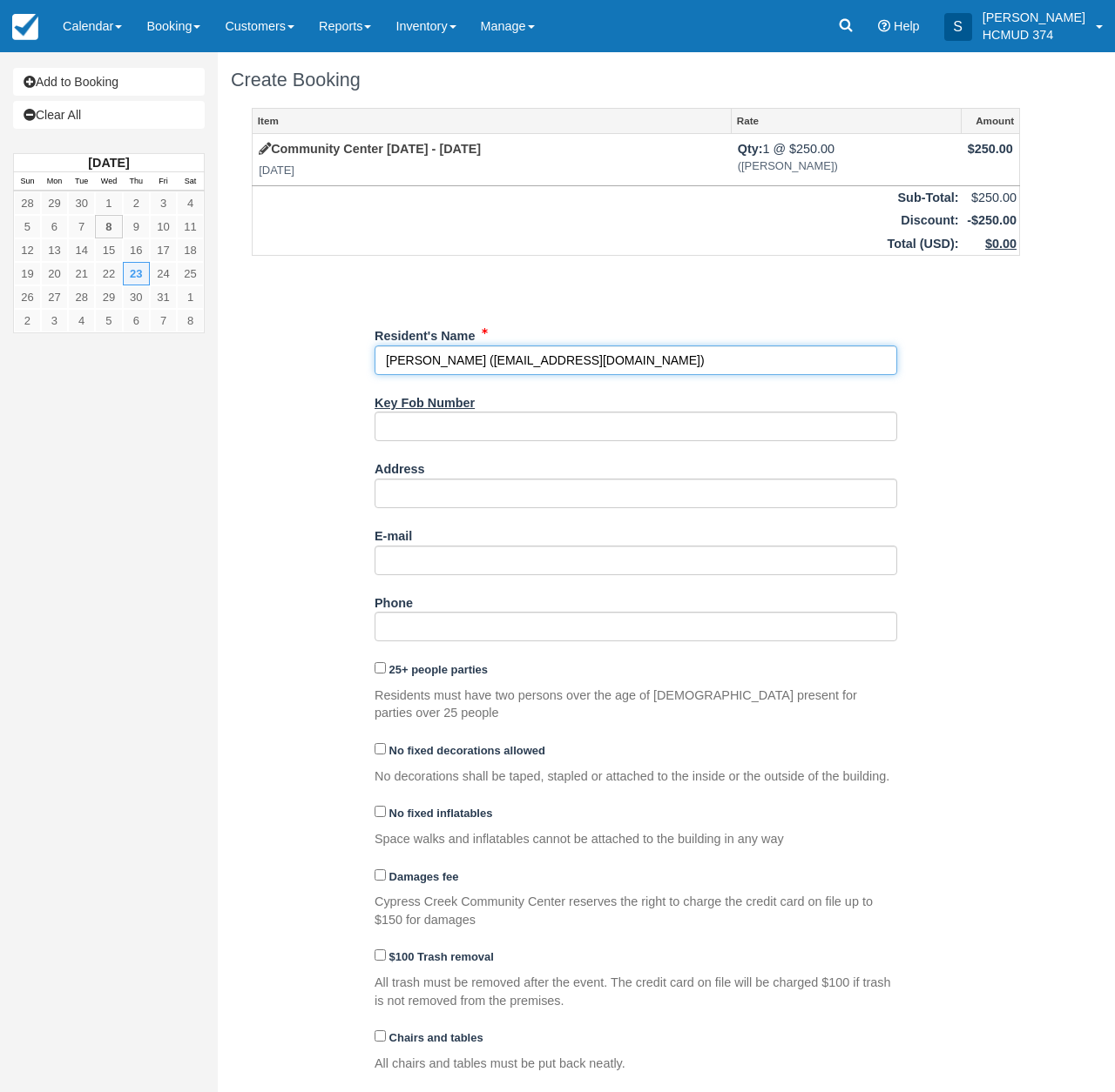
type input "[PERSON_NAME]"
type input "19810 [PERSON_NAME] Ct"
type input "[EMAIL_ADDRESS][DOMAIN_NAME]"
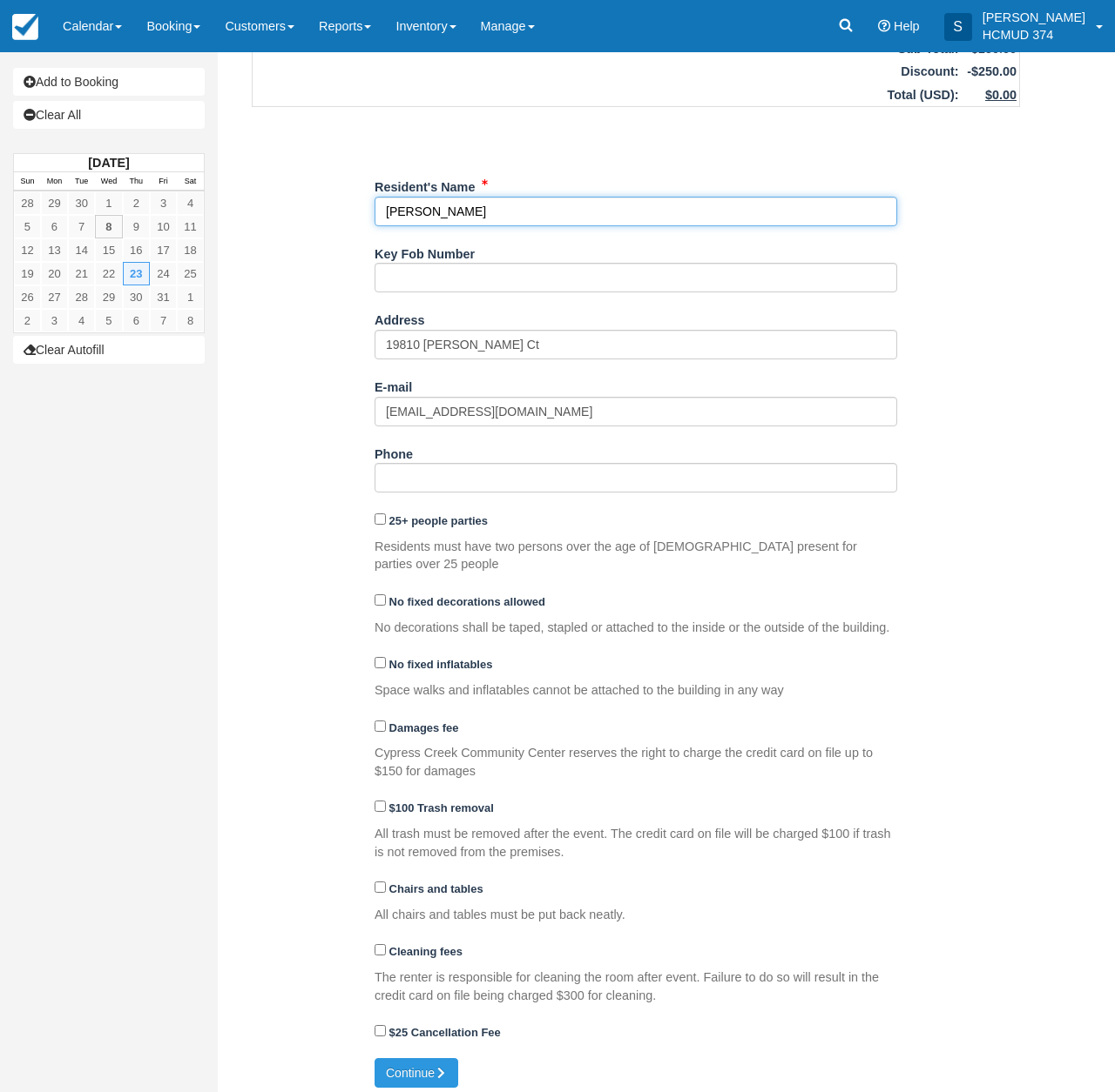
scroll to position [148, 0]
click at [405, 1069] on button "Continue" at bounding box center [416, 1074] width 83 height 29
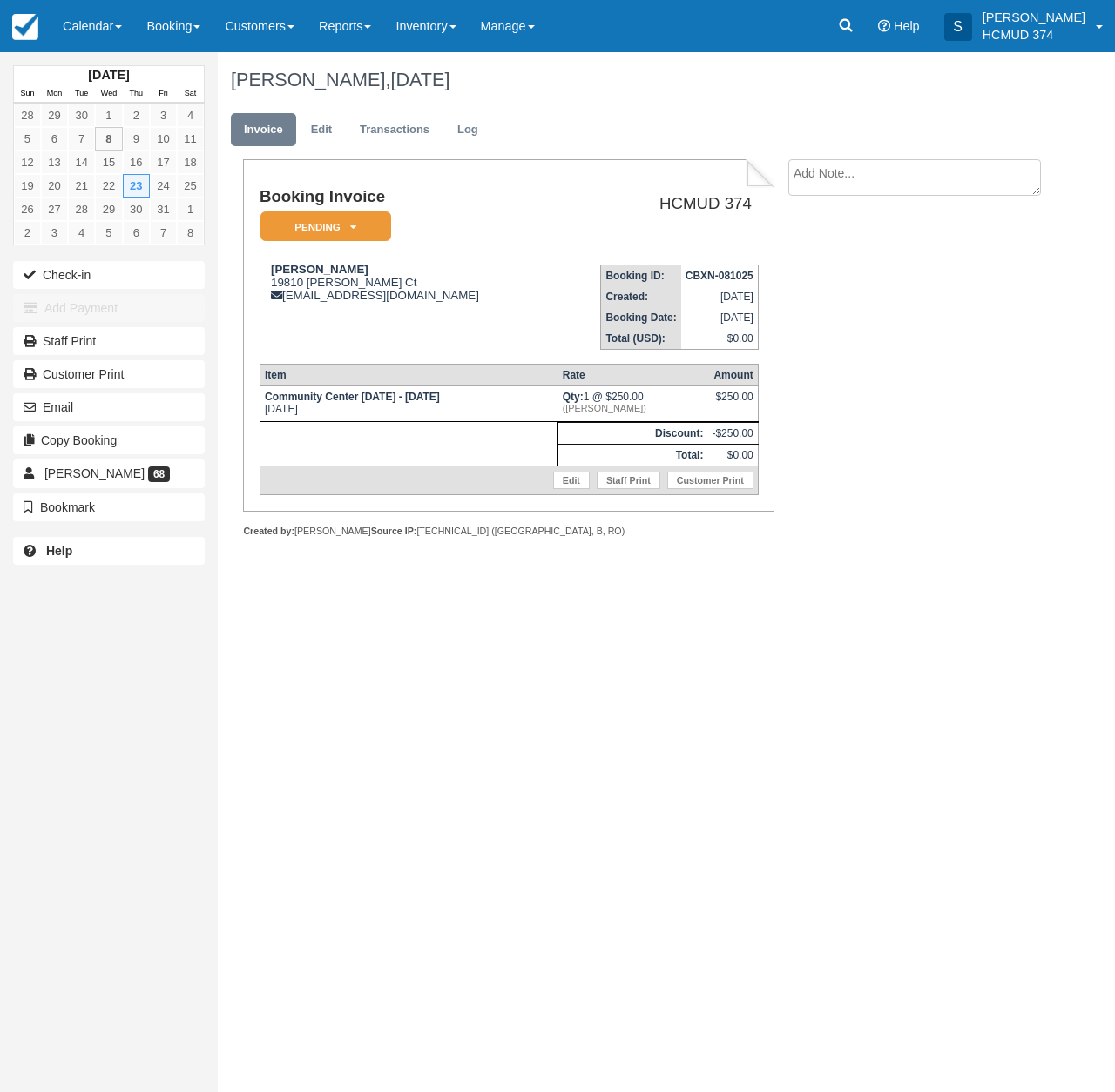
click at [350, 228] on icon at bounding box center [353, 227] width 6 height 11
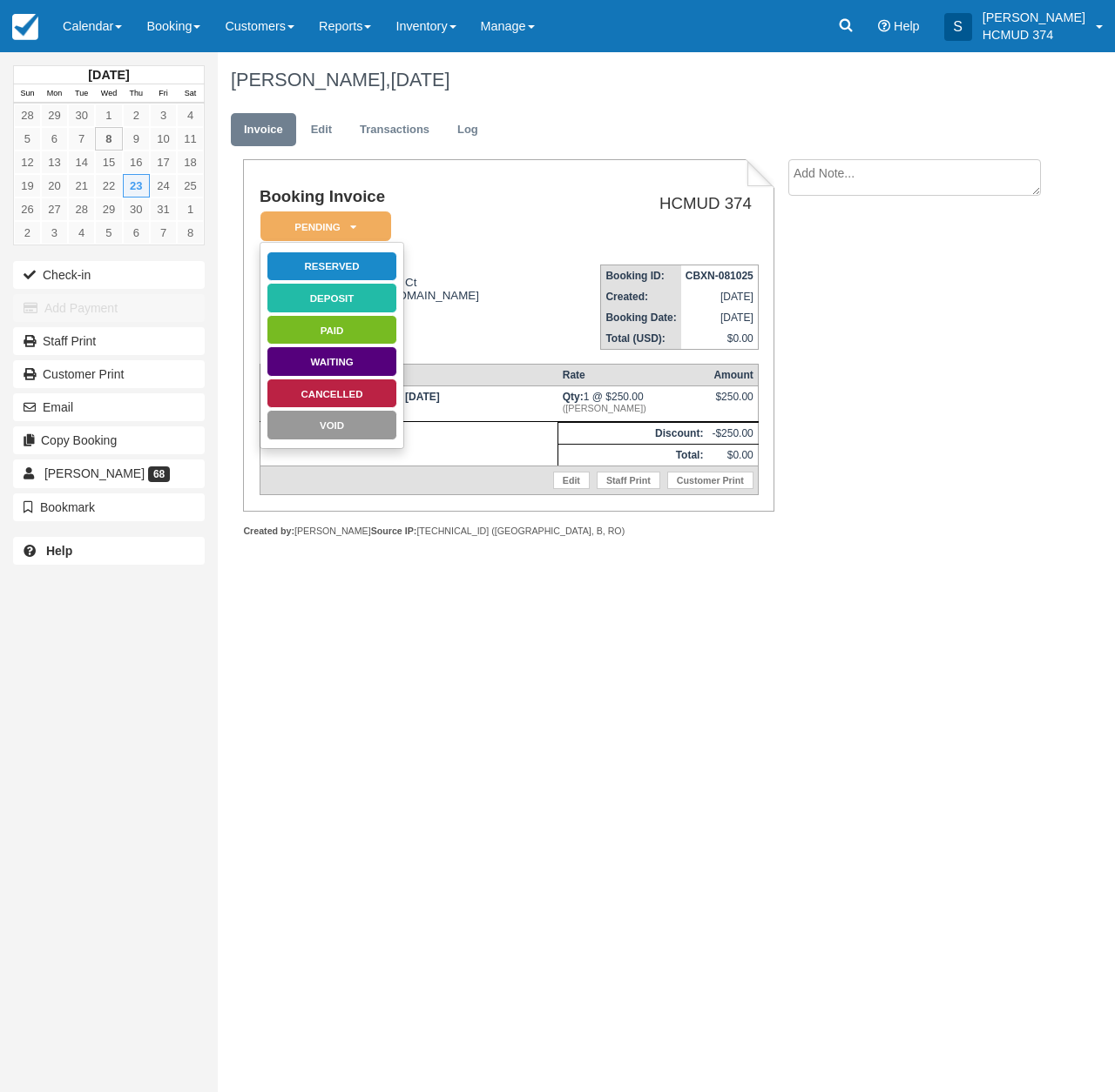
click at [356, 263] on link "Reserved" at bounding box center [331, 266] width 130 height 30
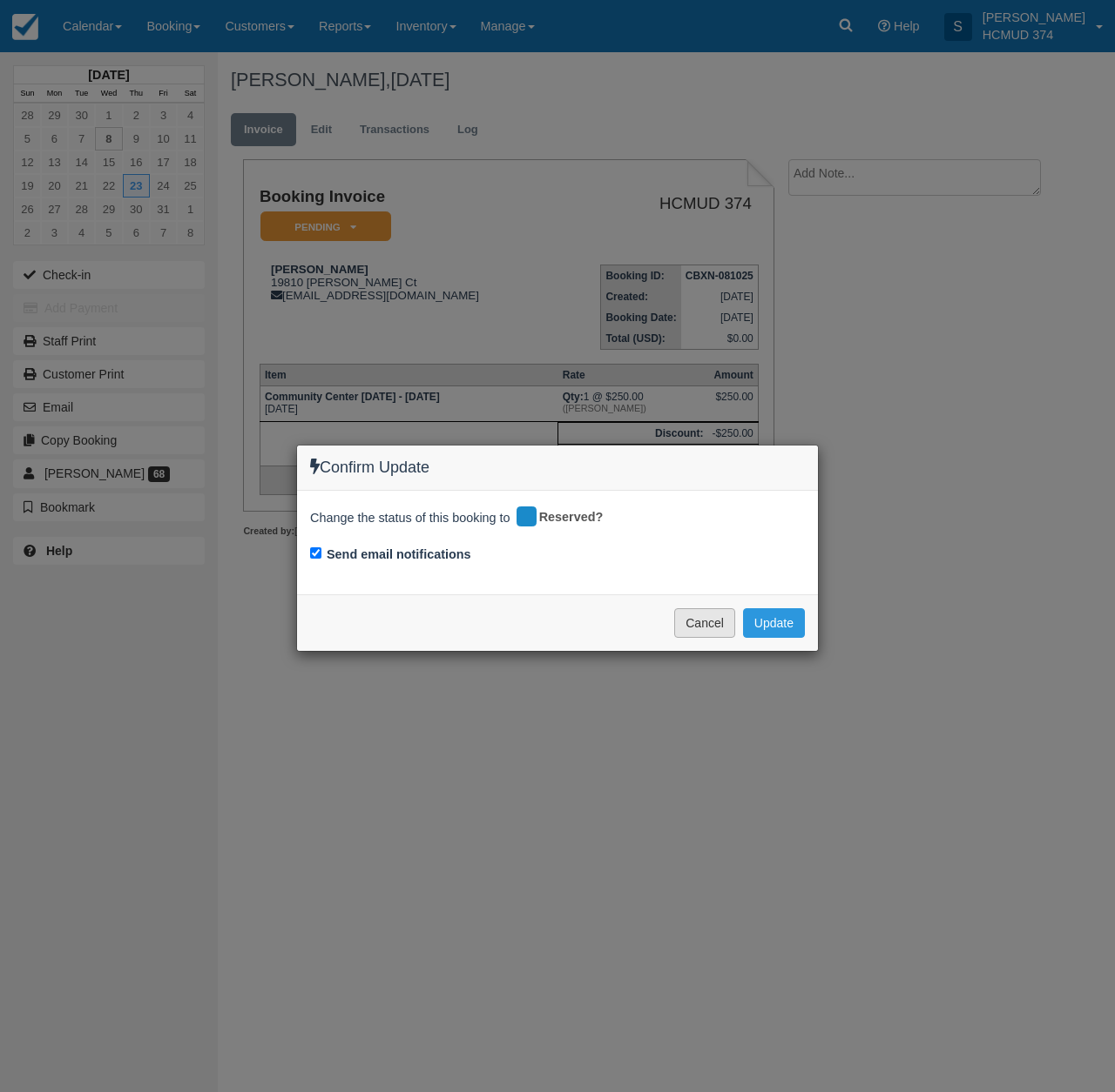
drag, startPoint x: 367, startPoint y: 548, endPoint x: 691, endPoint y: 610, distance: 329.9
click at [368, 549] on label "Send email notifications" at bounding box center [399, 555] width 145 height 19
click at [321, 549] on input "Send email notifications" at bounding box center [316, 554] width 12 height 12
checkbox input "false"
click at [753, 616] on button "Update" at bounding box center [773, 623] width 62 height 29
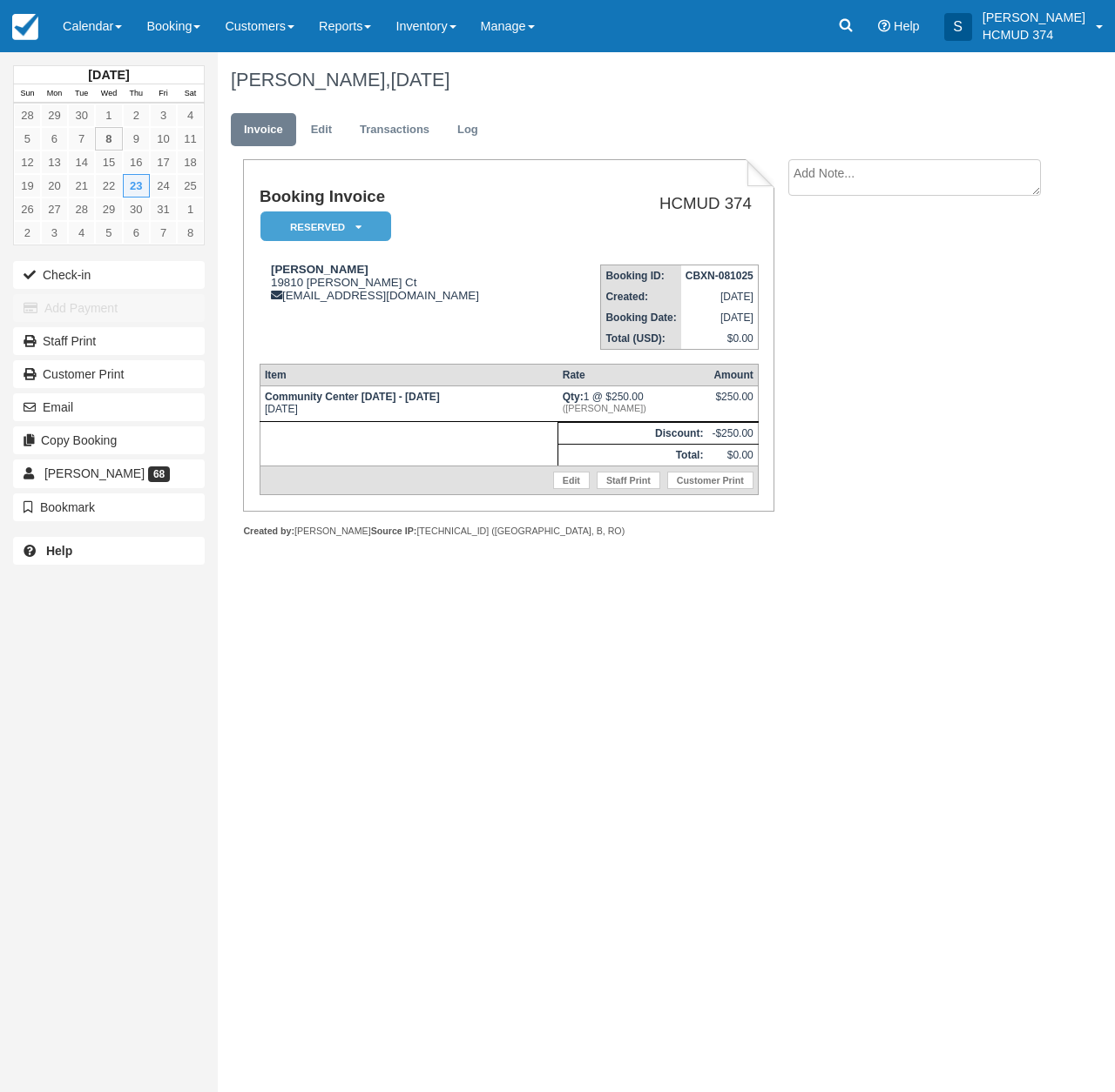
drag, startPoint x: 695, startPoint y: 595, endPoint x: 698, endPoint y: 541, distance: 54.1
click at [695, 595] on div "[DATE] Sun Mon Tue Wed Thu Fri Sat 28 29 30 1 2 3 4 5 6 7 8 9 10 11 12 13 14 15…" at bounding box center [557, 571] width 1115 height 1040
click at [683, 486] on link "Customer Print" at bounding box center [710, 480] width 86 height 18
